Goal: Task Accomplishment & Management: Manage account settings

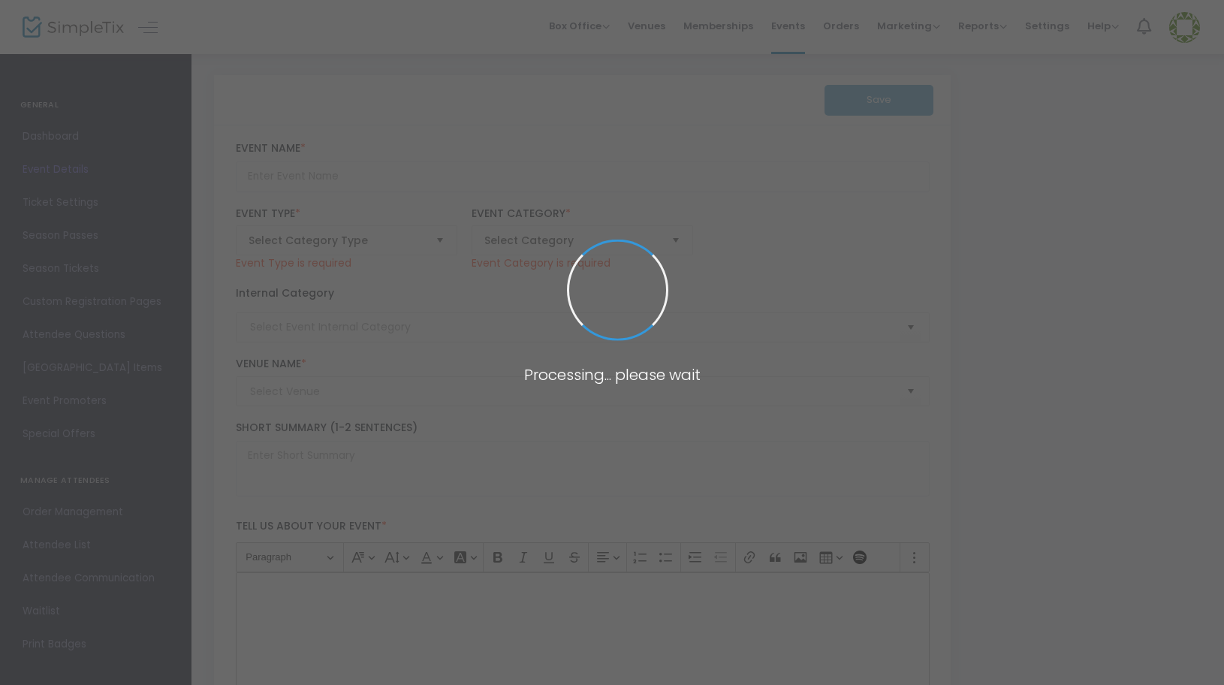
type input "Around the World Series : Cuba Session 2"
type textarea "Feel the island vibes and spice up your kitchen!Get ready to turn up the heat a…"
type input "6.000 %"
type input "Register Now"
type input "La Bonne Vie"
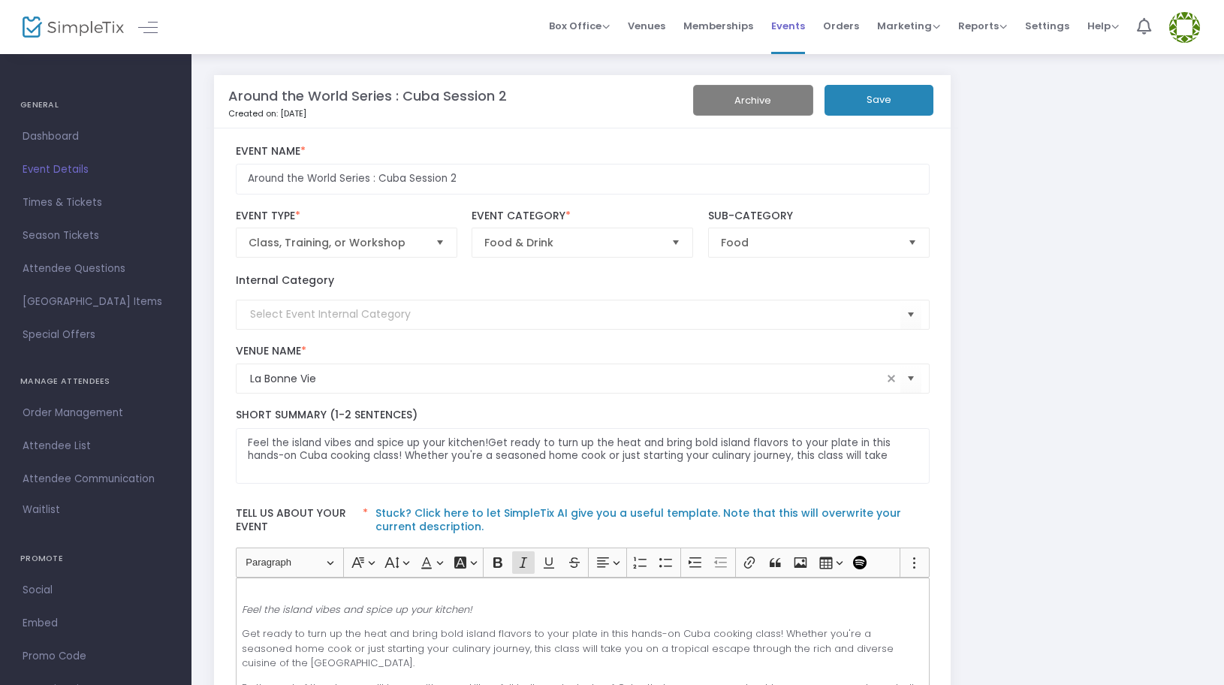
click at [793, 32] on span "Events" at bounding box center [788, 26] width 34 height 38
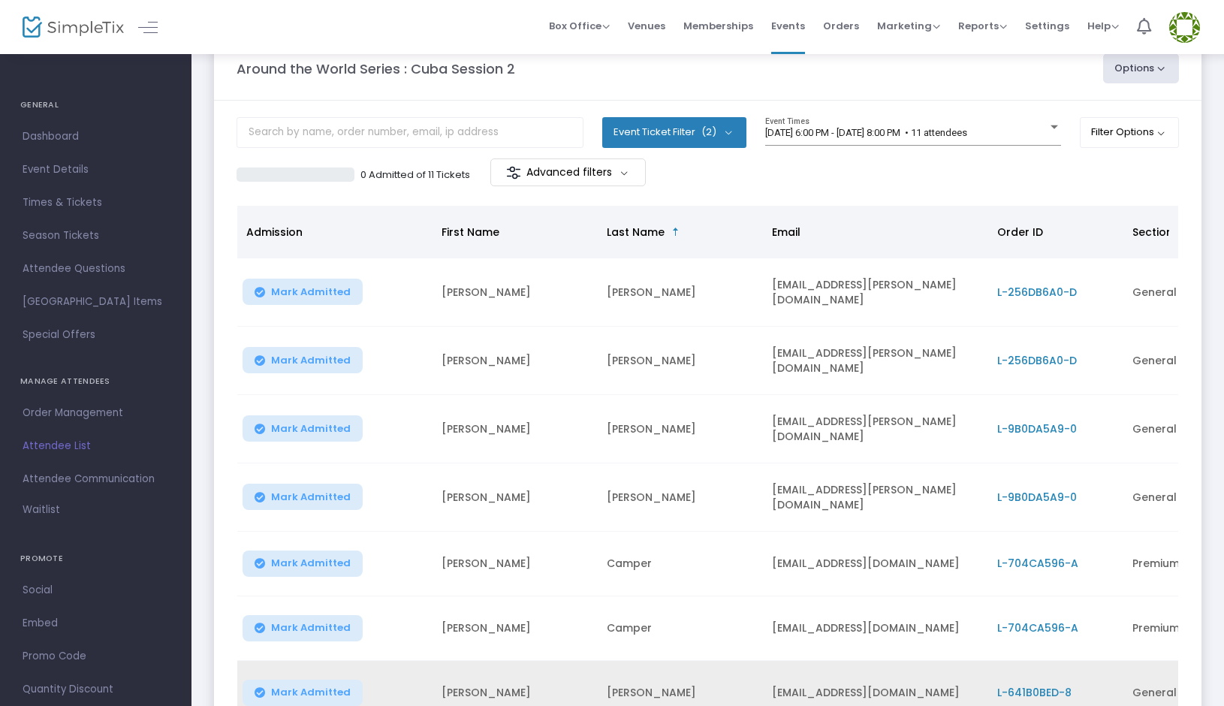
scroll to position [275, 0]
